Goal: Find specific page/section: Find specific page/section

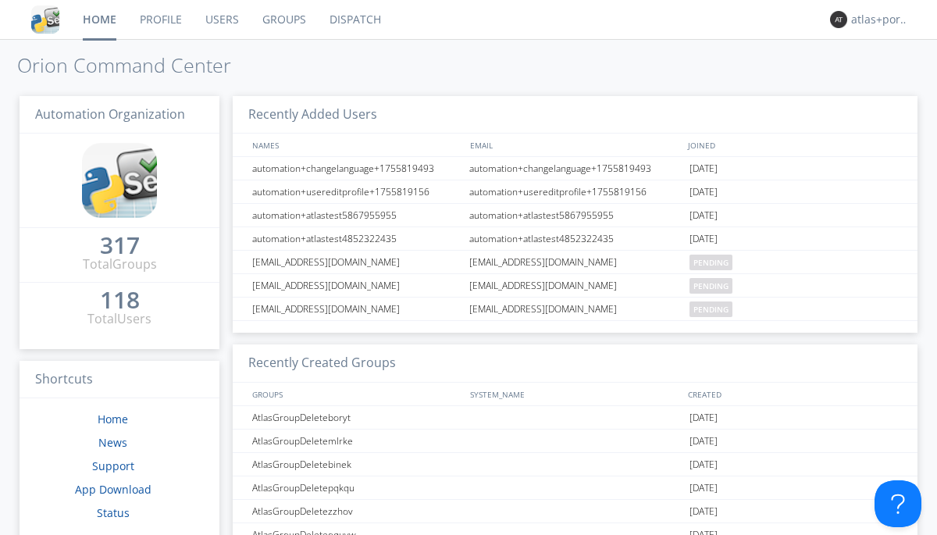
click at [354, 20] on link "Dispatch" at bounding box center [355, 19] width 75 height 39
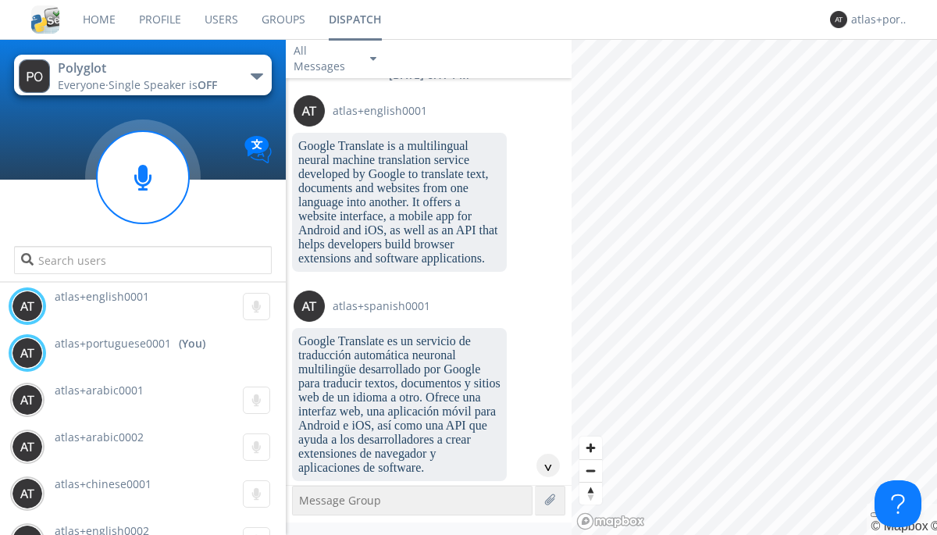
scroll to position [2000, 0]
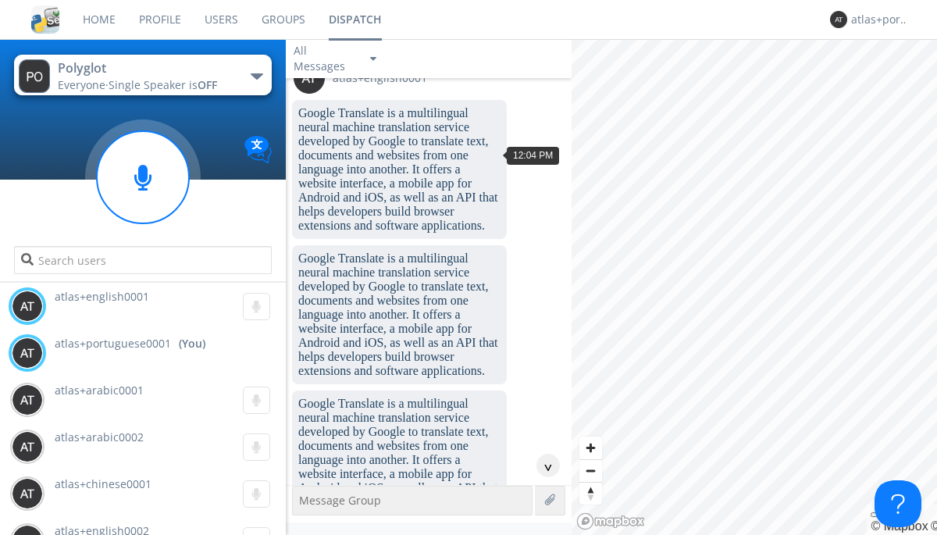
scroll to position [103, 0]
click at [542, 466] on div "^" at bounding box center [548, 465] width 23 height 23
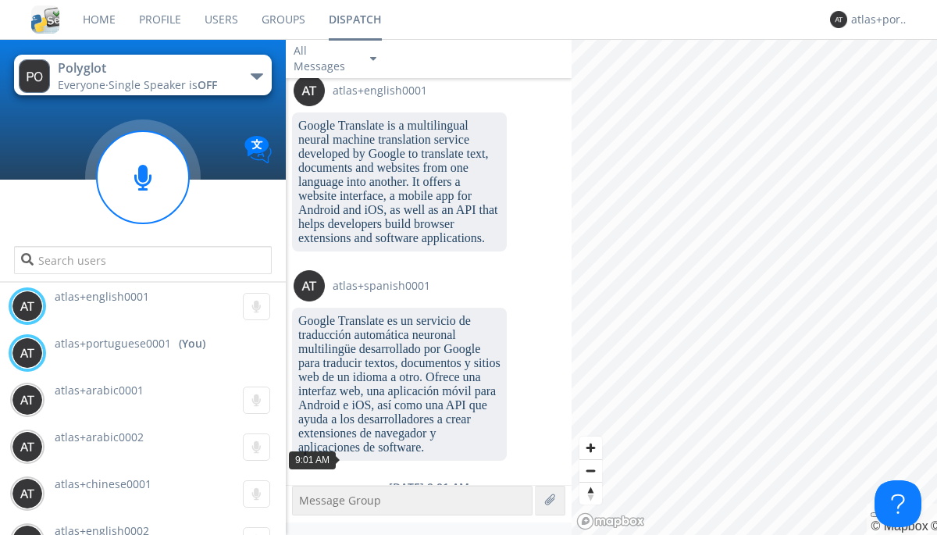
scroll to position [2078, 0]
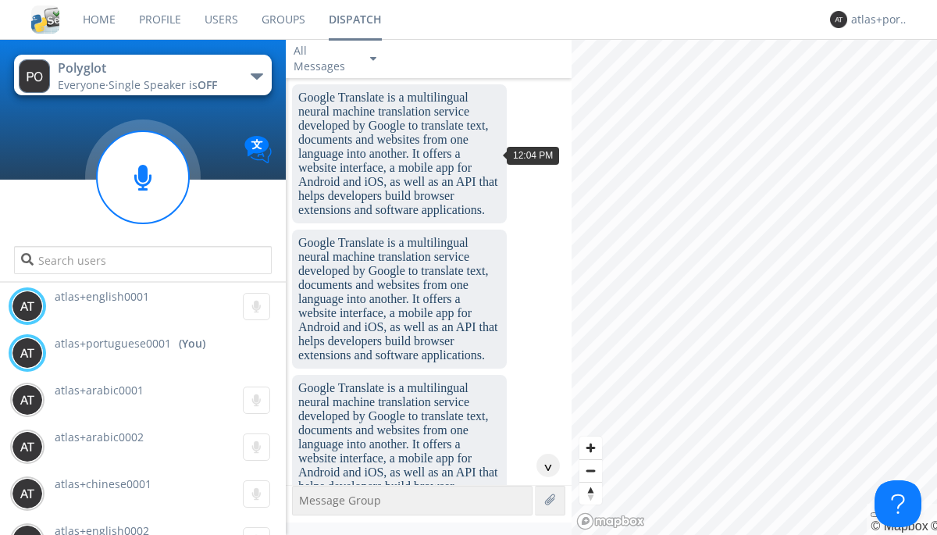
scroll to position [72, 0]
click at [542, 466] on div "^" at bounding box center [548, 465] width 23 height 23
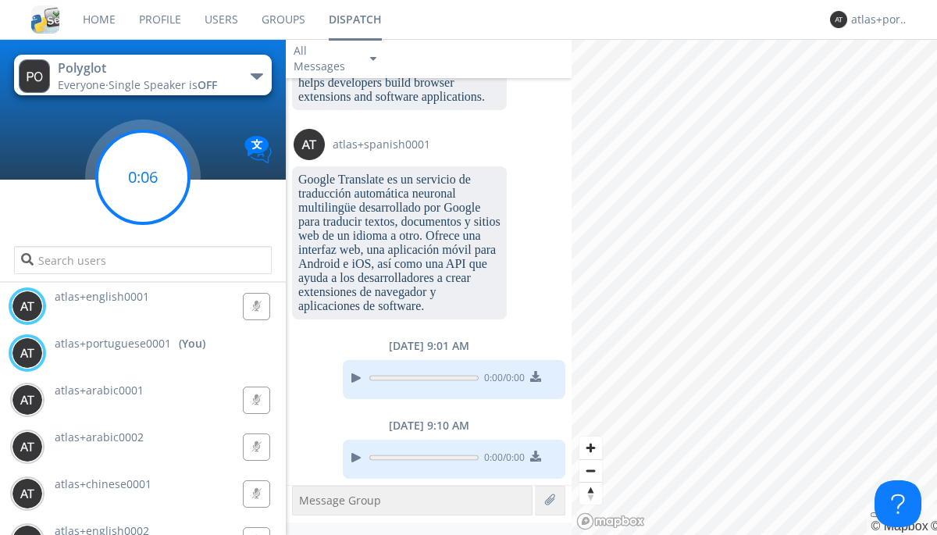
scroll to position [2126, 0]
click at [143, 177] on g at bounding box center [143, 177] width 92 height 92
